Goal: Transaction & Acquisition: Purchase product/service

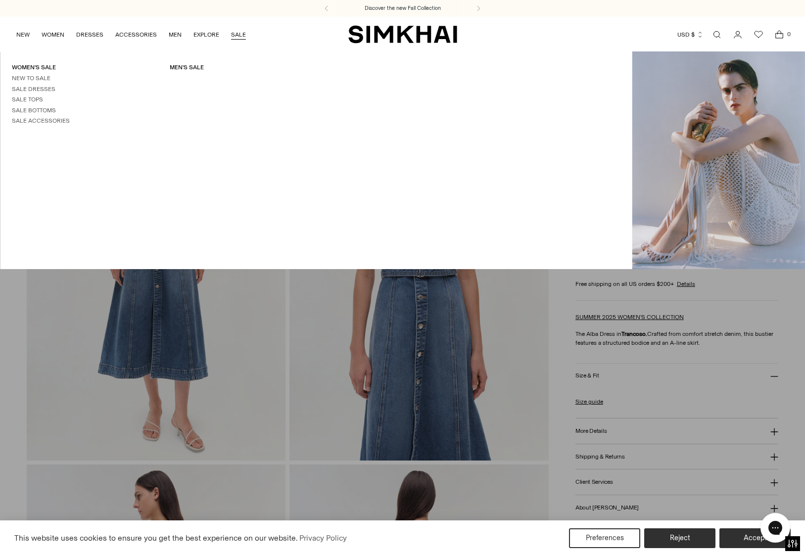
click at [238, 35] on link "SALE" at bounding box center [238, 35] width 15 height 22
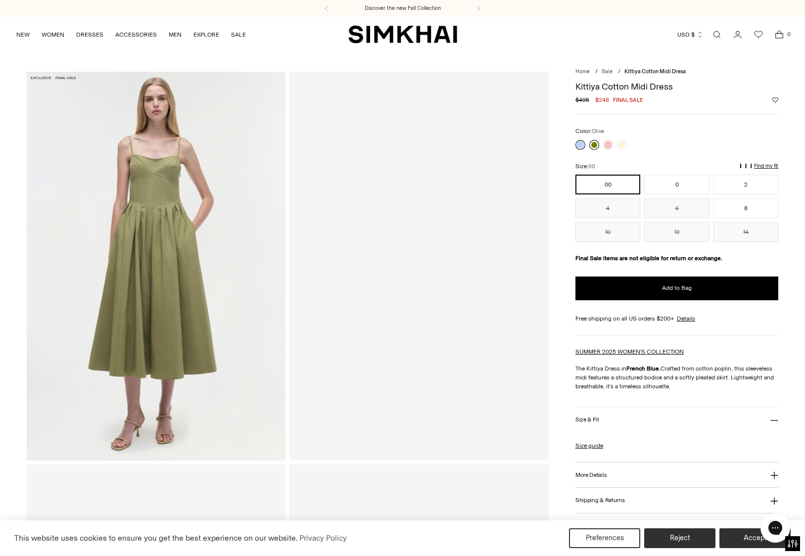
click at [592, 147] on link at bounding box center [594, 145] width 10 height 10
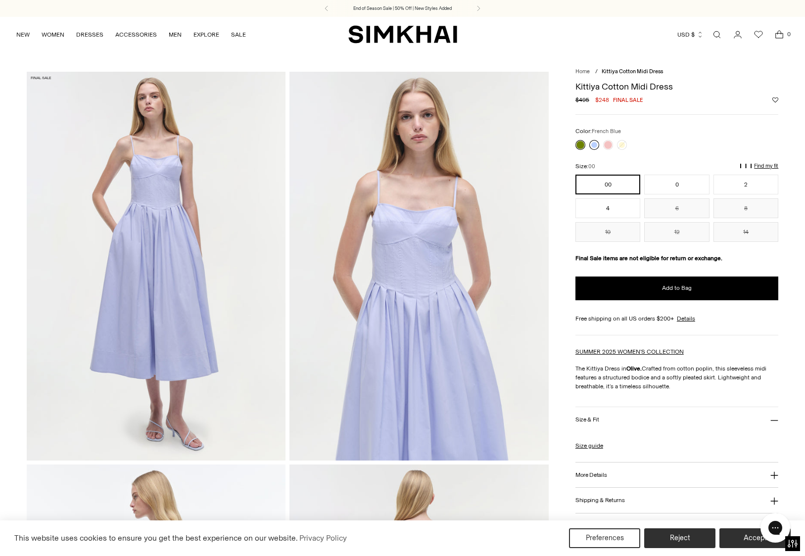
click at [596, 148] on link at bounding box center [594, 145] width 10 height 10
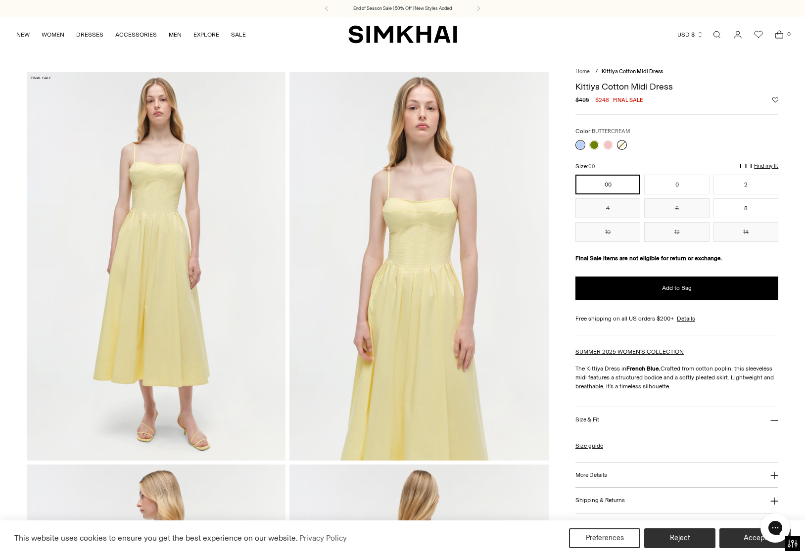
click at [625, 145] on link at bounding box center [622, 145] width 10 height 10
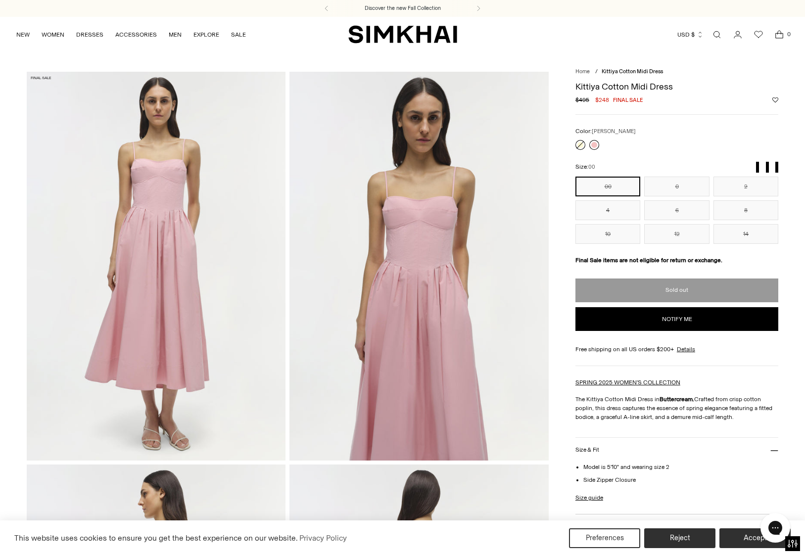
click at [595, 146] on link at bounding box center [594, 145] width 10 height 10
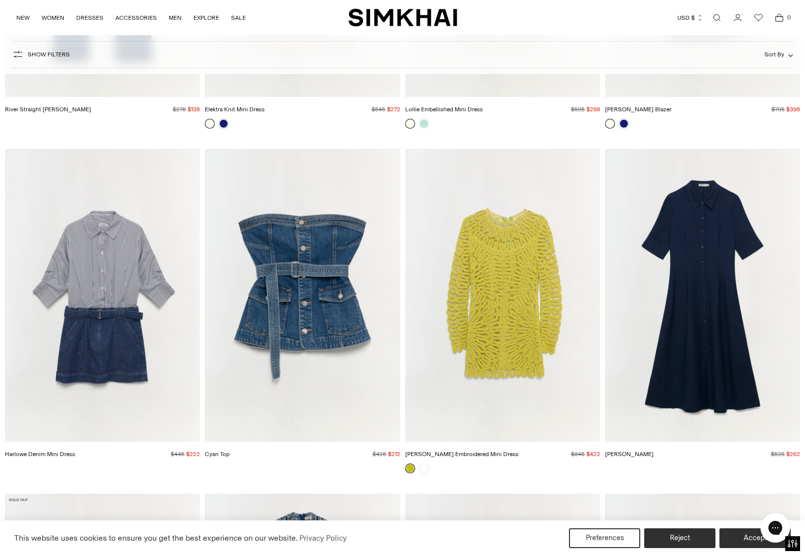
scroll to position [3082, 0]
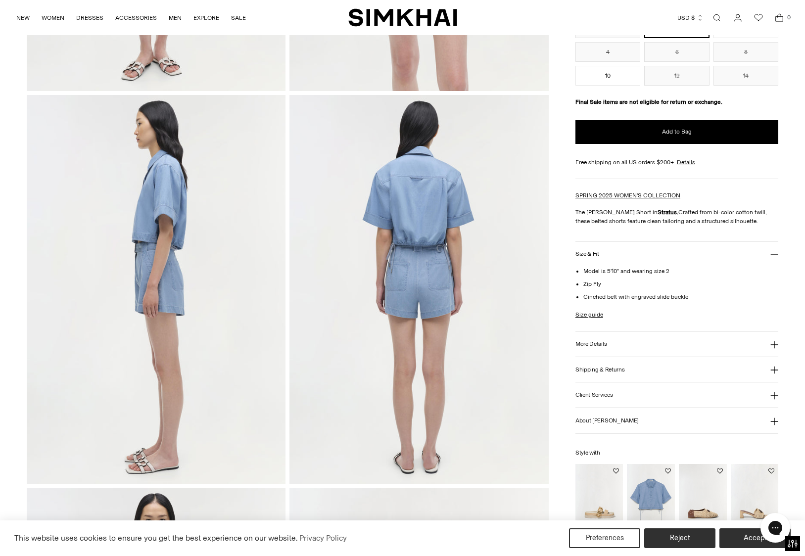
scroll to position [400, 0]
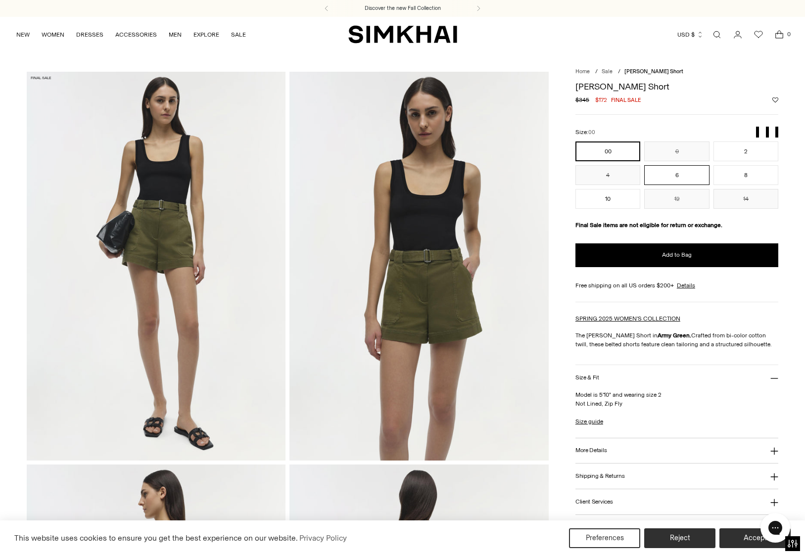
click at [664, 174] on button "6" at bounding box center [676, 175] width 65 height 20
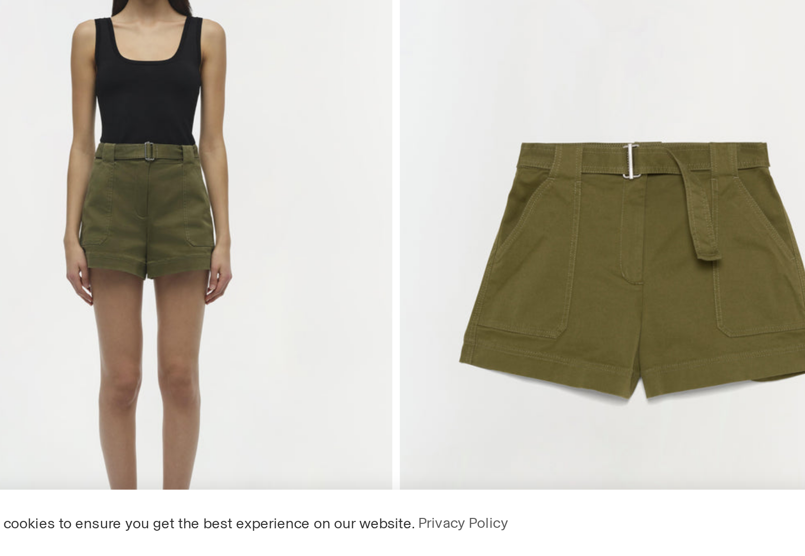
scroll to position [656, 0]
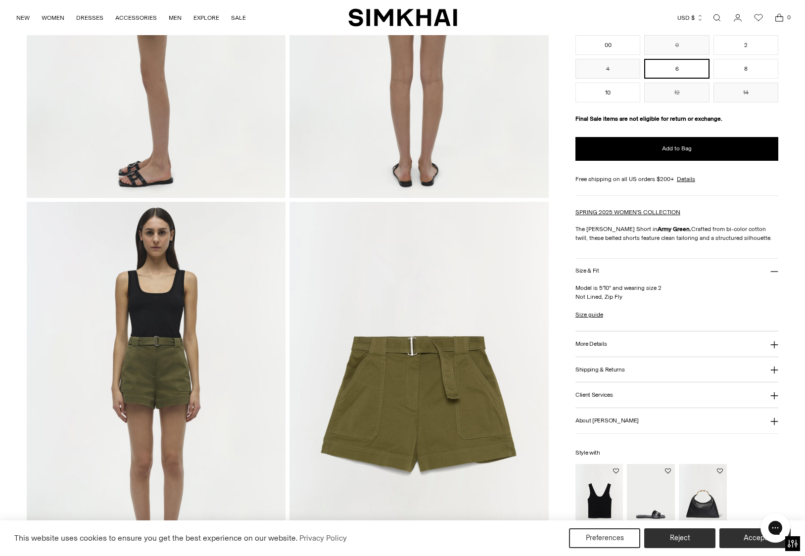
click at [624, 351] on button "More Details" at bounding box center [677, 344] width 203 height 25
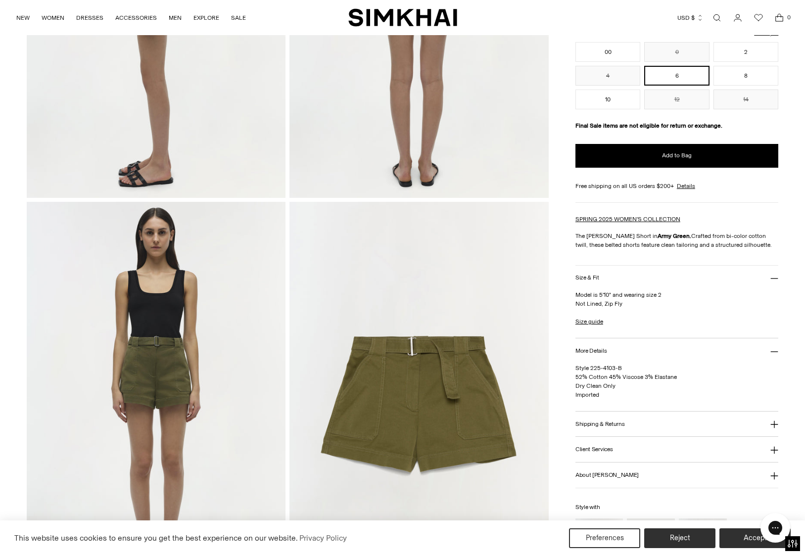
scroll to position [0, 0]
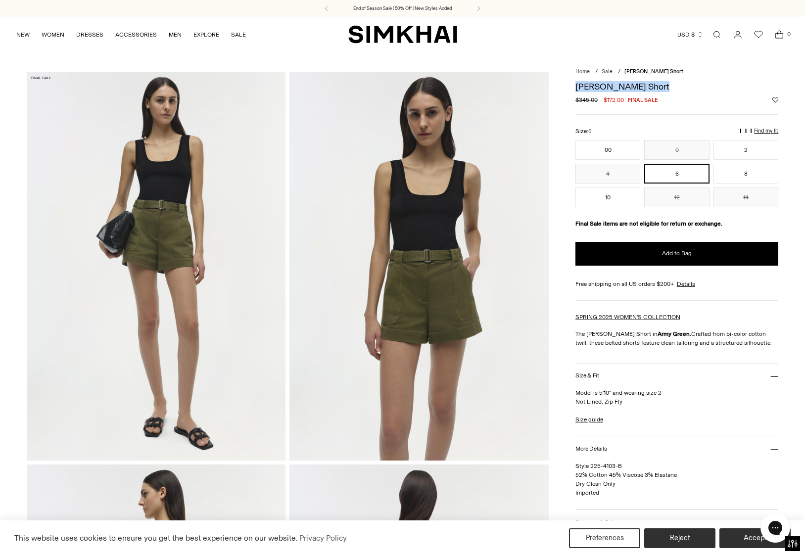
drag, startPoint x: 658, startPoint y: 89, endPoint x: 571, endPoint y: 91, distance: 87.1
copy h1 "[PERSON_NAME] Short"
